Goal: Information Seeking & Learning: Learn about a topic

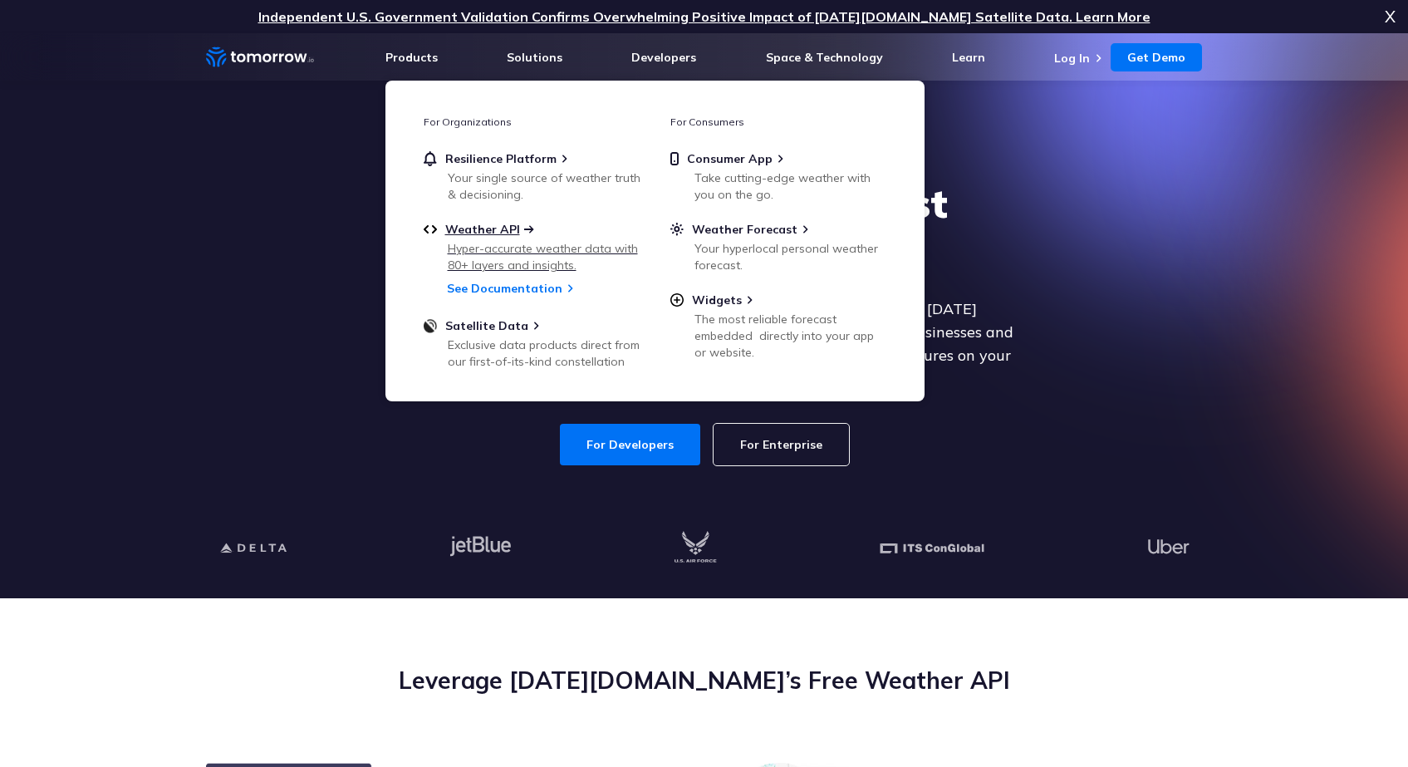
click at [503, 223] on span "Weather API" at bounding box center [482, 229] width 75 height 15
click at [485, 238] on link "Weather API Hyper-accurate weather data with 80+ layers and insights." at bounding box center [532, 246] width 216 height 48
click at [492, 246] on div "Hyper-accurate weather data with 80+ layers and insights." at bounding box center [545, 256] width 194 height 33
click at [478, 285] on link "See Documentation" at bounding box center [504, 288] width 115 height 15
click at [621, 424] on link "For Developers" at bounding box center [630, 445] width 140 height 42
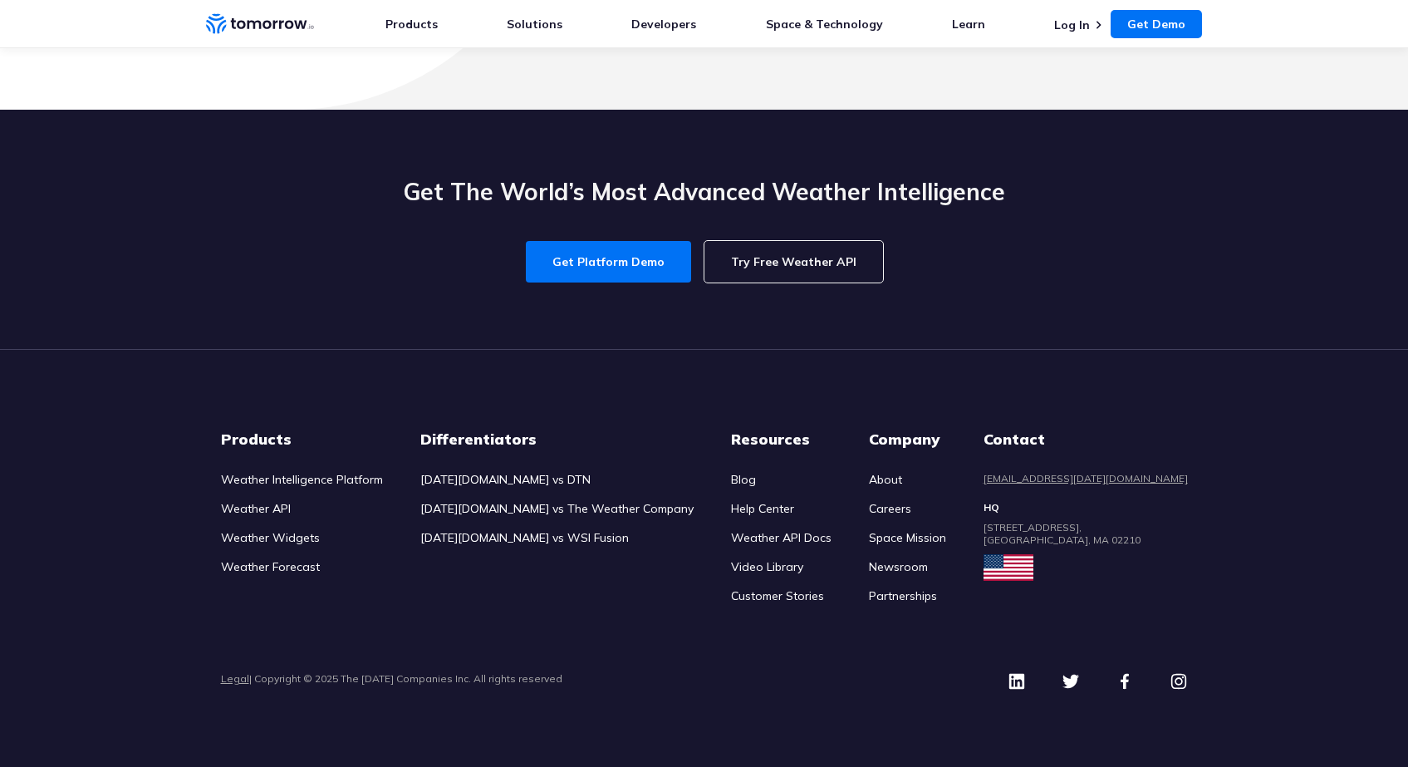
scroll to position [7787, 0]
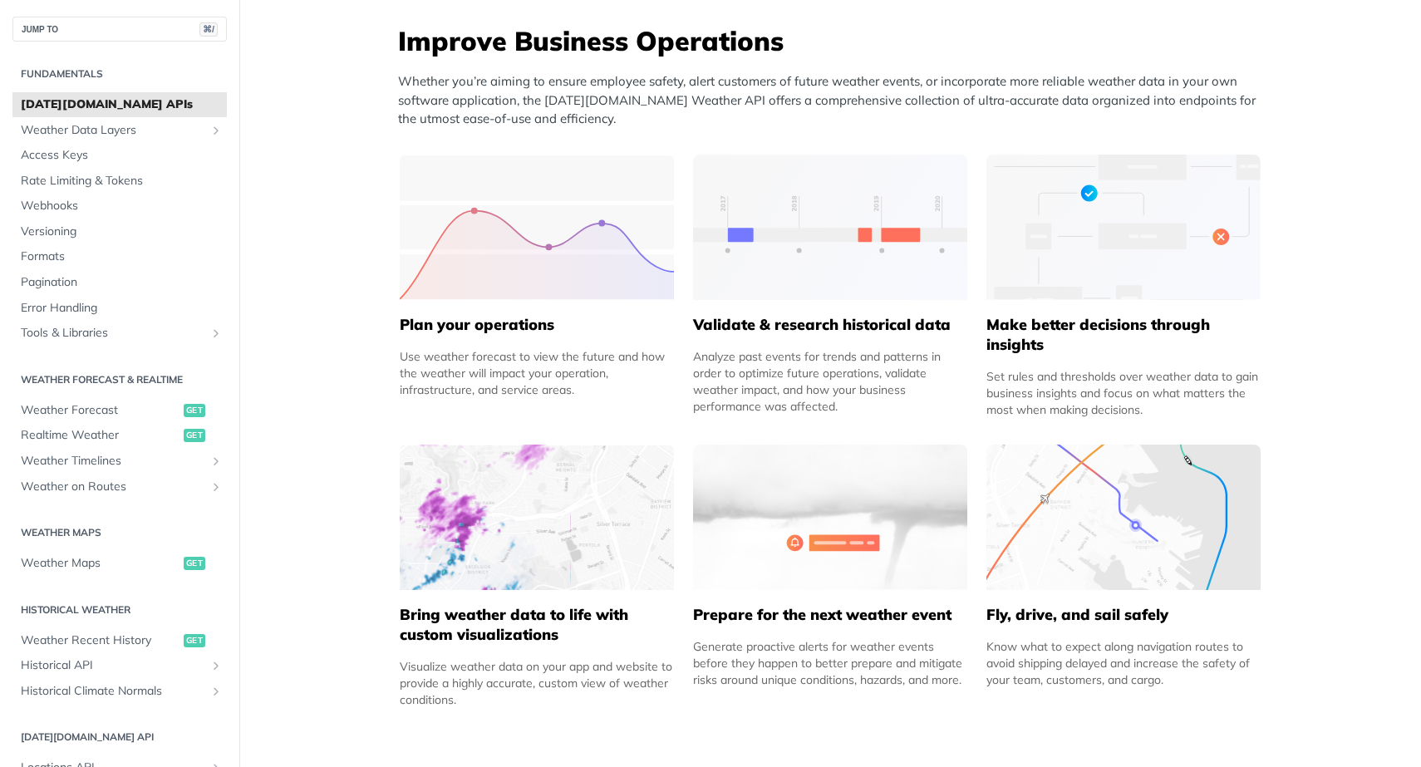
scroll to position [856, 0]
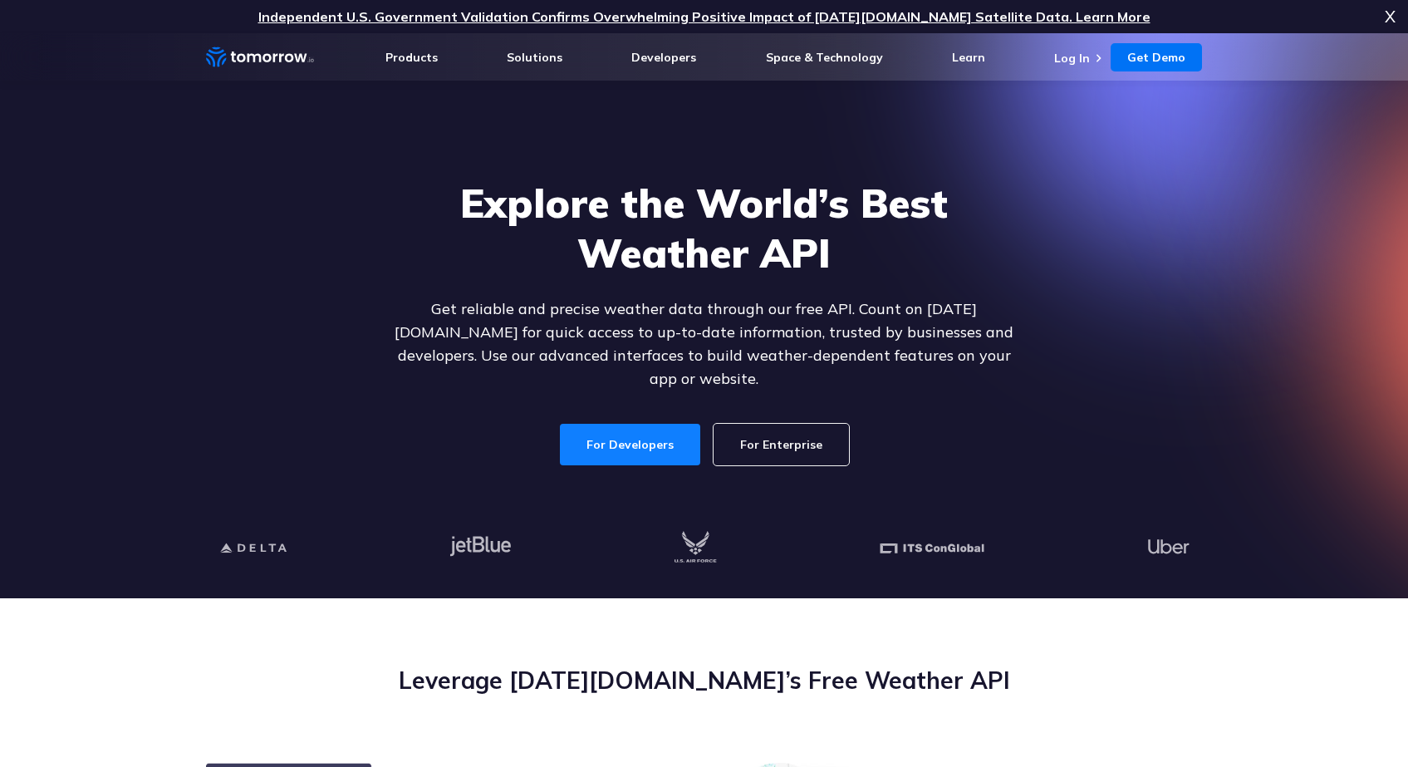
click at [653, 427] on link "For Developers" at bounding box center [630, 445] width 140 height 42
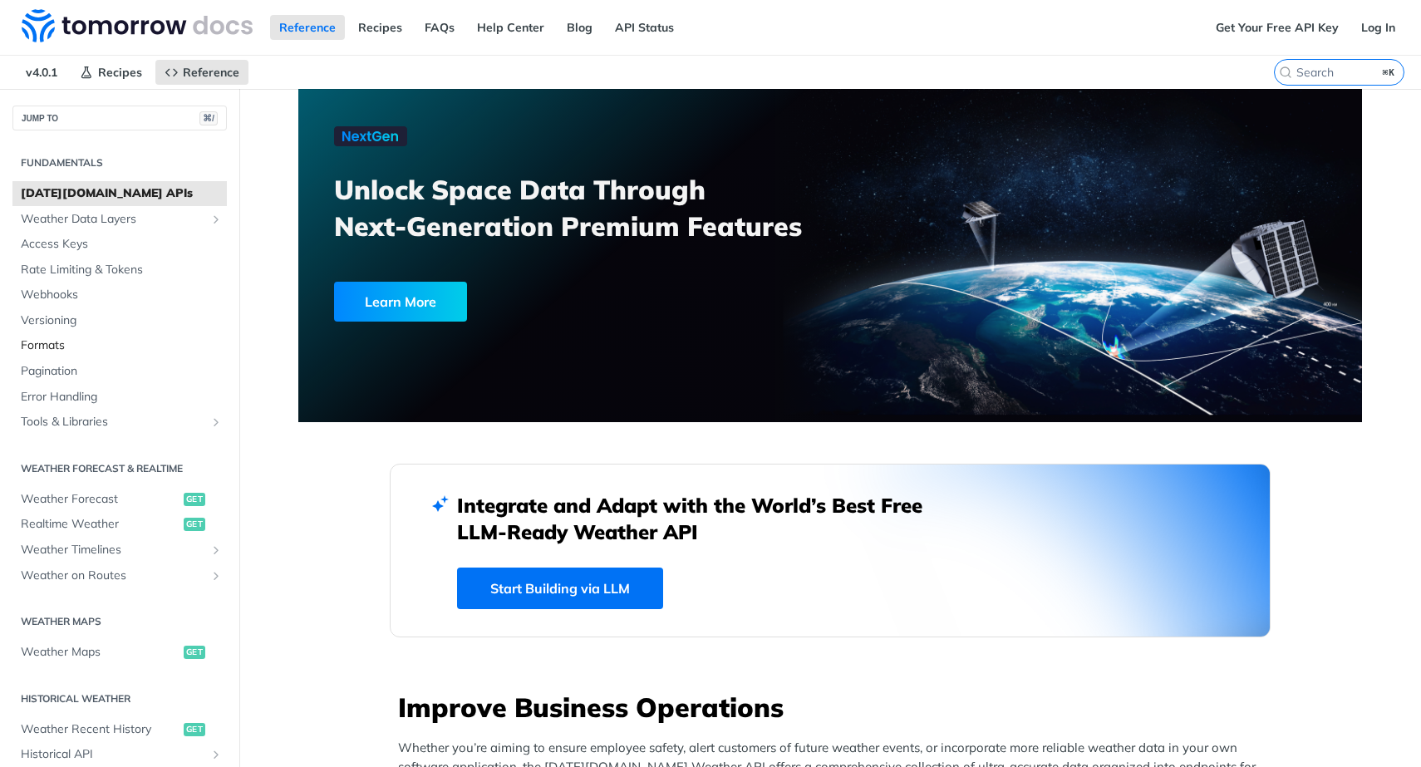
click at [61, 338] on span "Formats" at bounding box center [122, 345] width 202 height 17
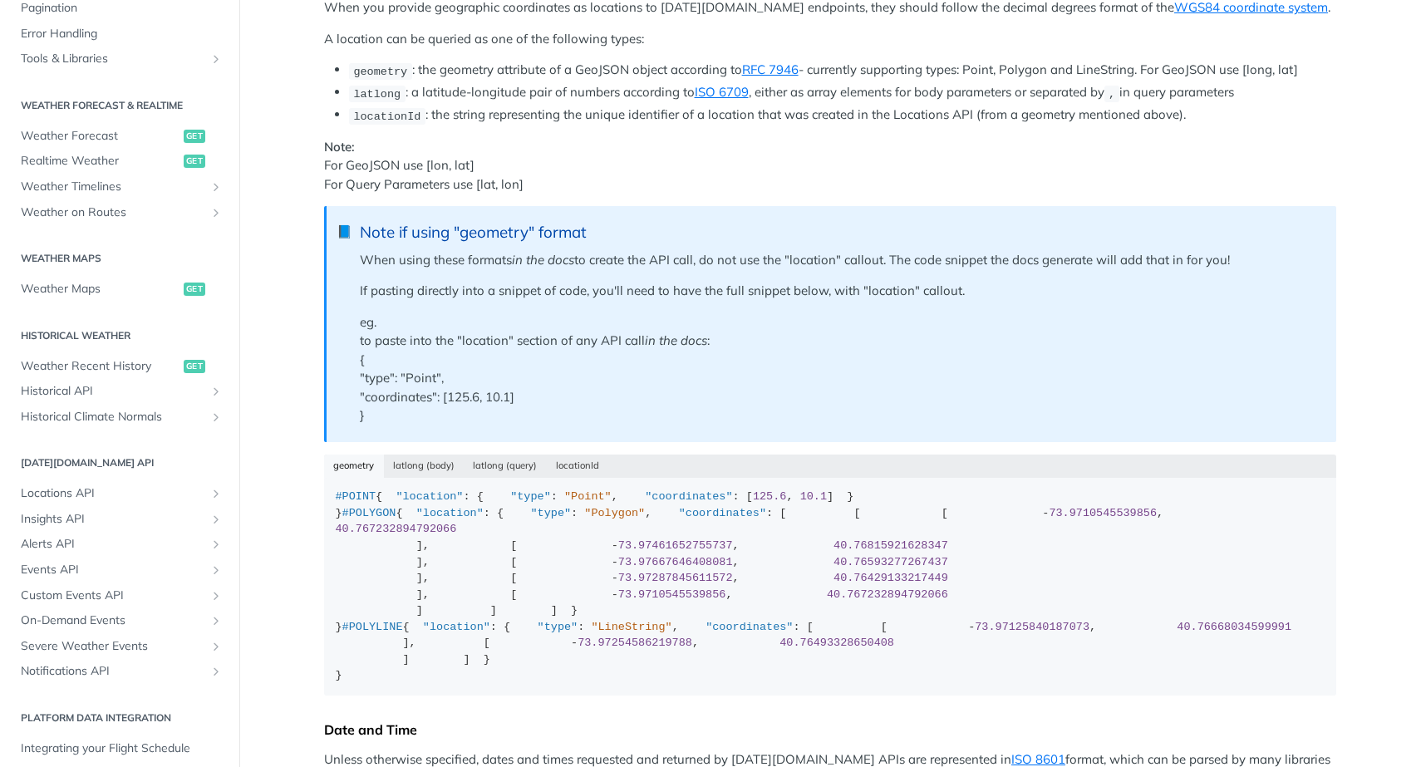
scroll to position [276, 0]
click at [84, 380] on link "Historical API" at bounding box center [119, 389] width 214 height 25
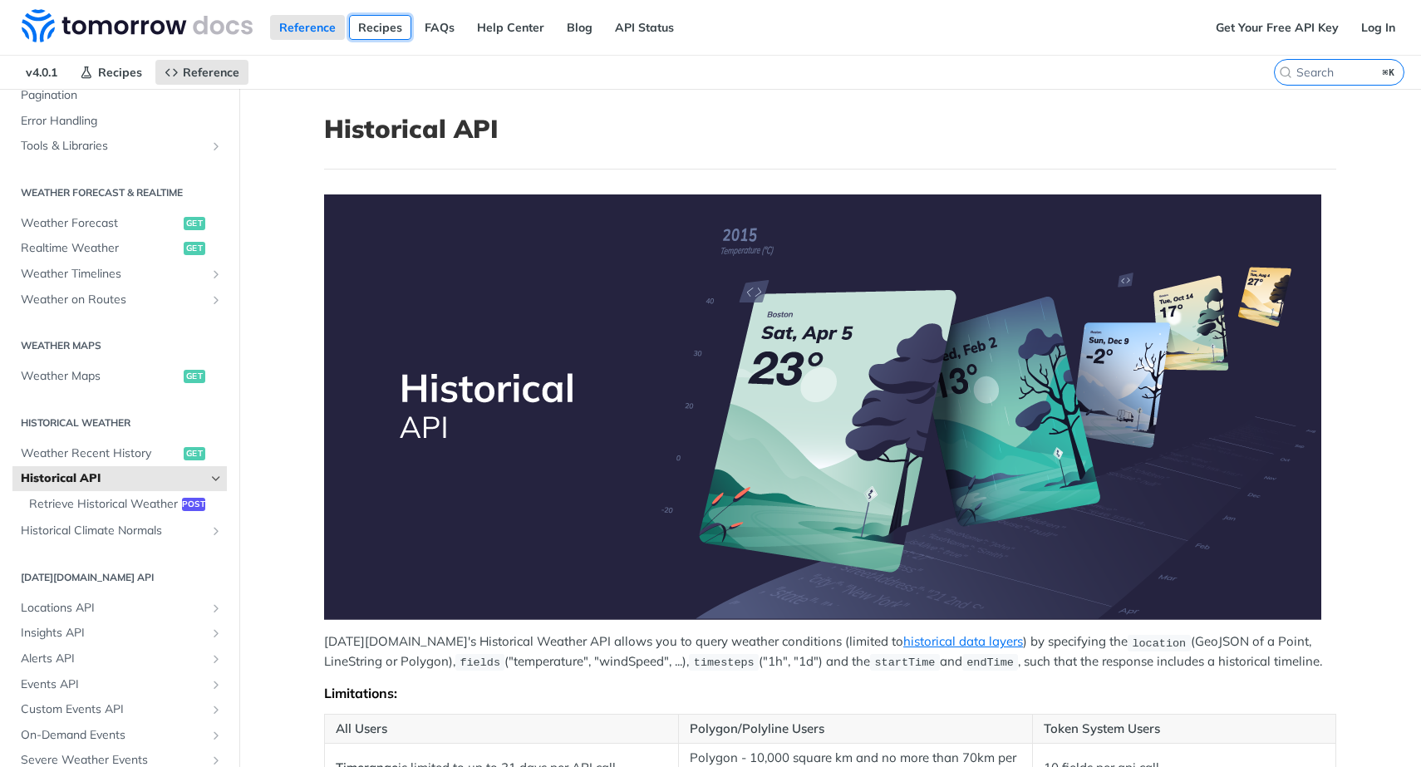
click at [379, 35] on link "Recipes" at bounding box center [380, 27] width 62 height 25
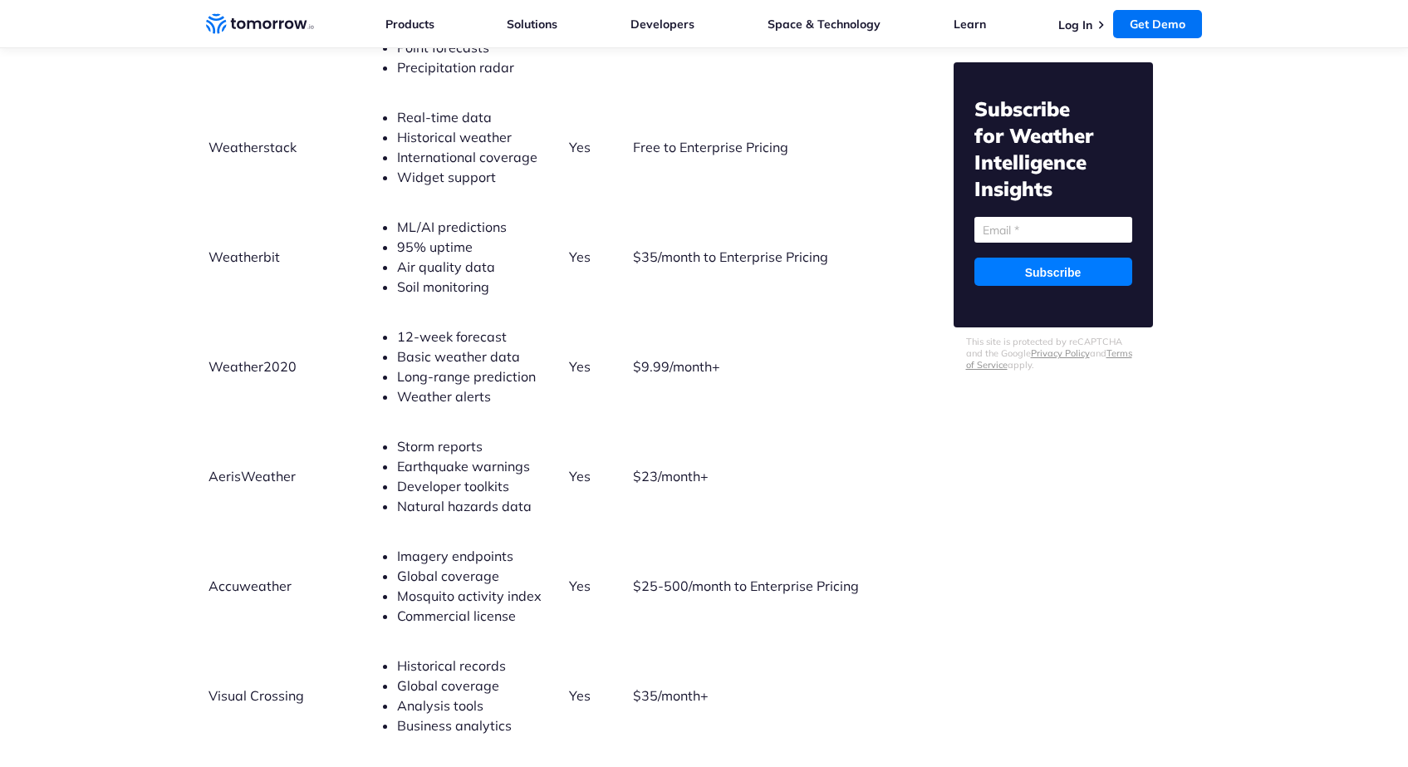
scroll to position [4469, 0]
